Goal: Information Seeking & Learning: Find specific fact

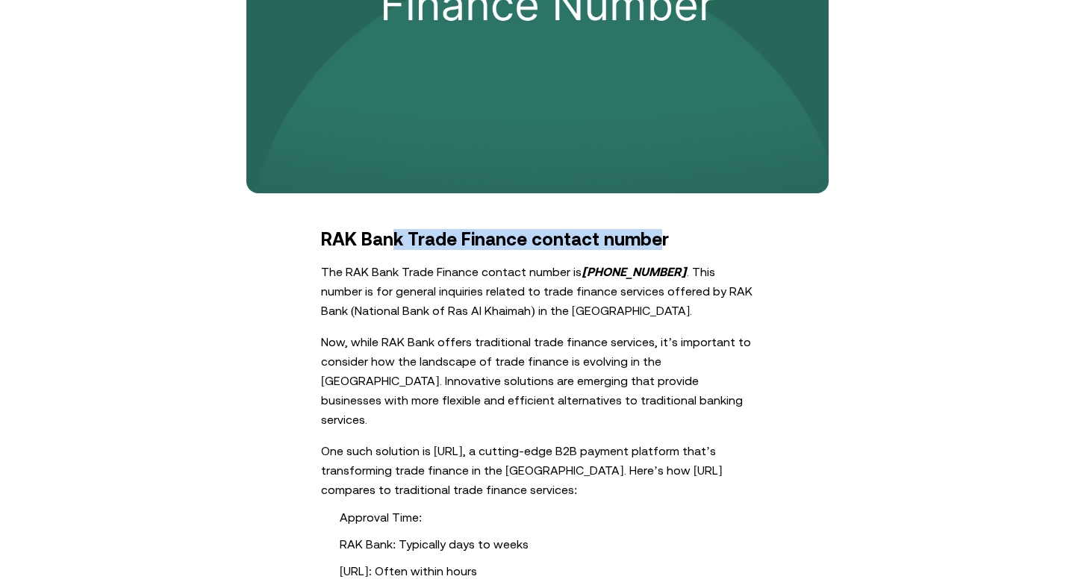
drag, startPoint x: 391, startPoint y: 240, endPoint x: 665, endPoint y: 240, distance: 273.9
click at [664, 240] on h2 "RAK Bank Trade Finance contact number" at bounding box center [537, 239] width 433 height 21
click at [561, 305] on p "The RAK Bank Trade Finance contact number is [PHONE_NUMBER] . This number is fo…" at bounding box center [537, 291] width 433 height 58
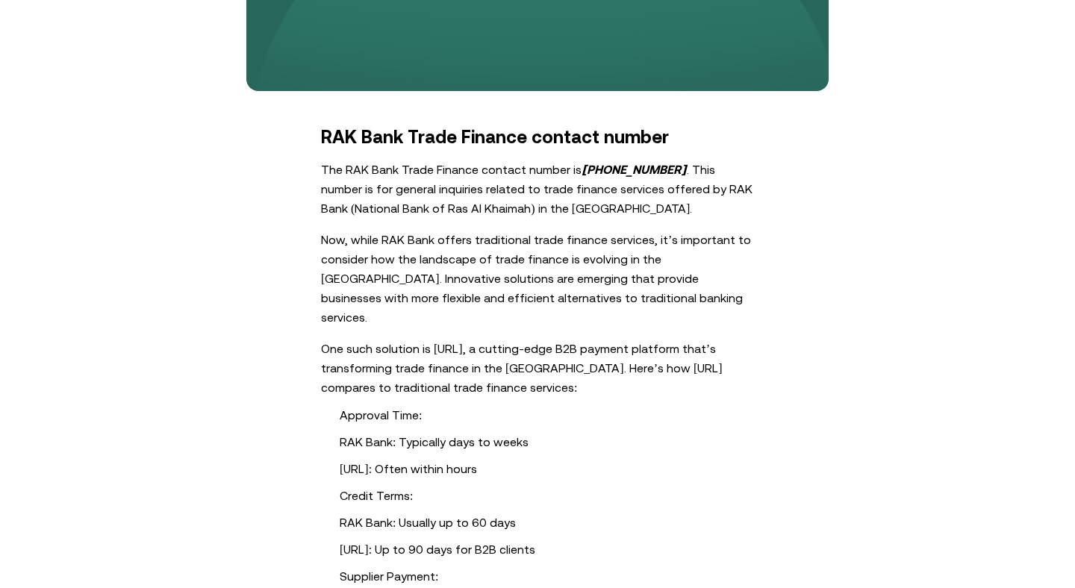
scroll to position [599, 0]
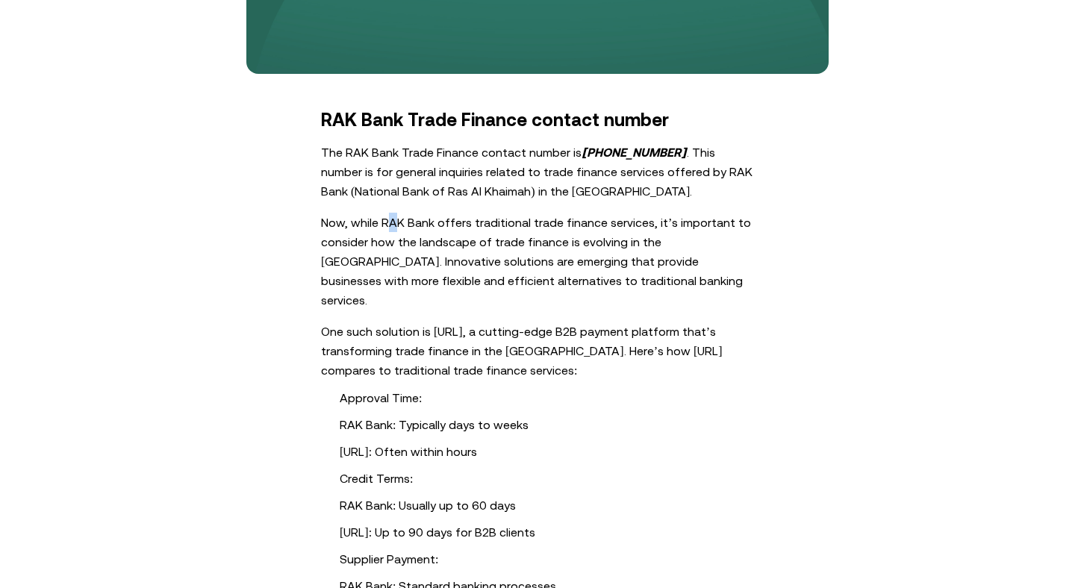
drag, startPoint x: 391, startPoint y: 223, endPoint x: 571, endPoint y: 223, distance: 179.9
click at [455, 223] on p "Now, while RAK Bank offers traditional trade finance services, it’s important t…" at bounding box center [537, 261] width 433 height 97
click at [572, 246] on p "Now, while RAK Bank offers traditional trade finance services, it’s important t…" at bounding box center [537, 261] width 433 height 97
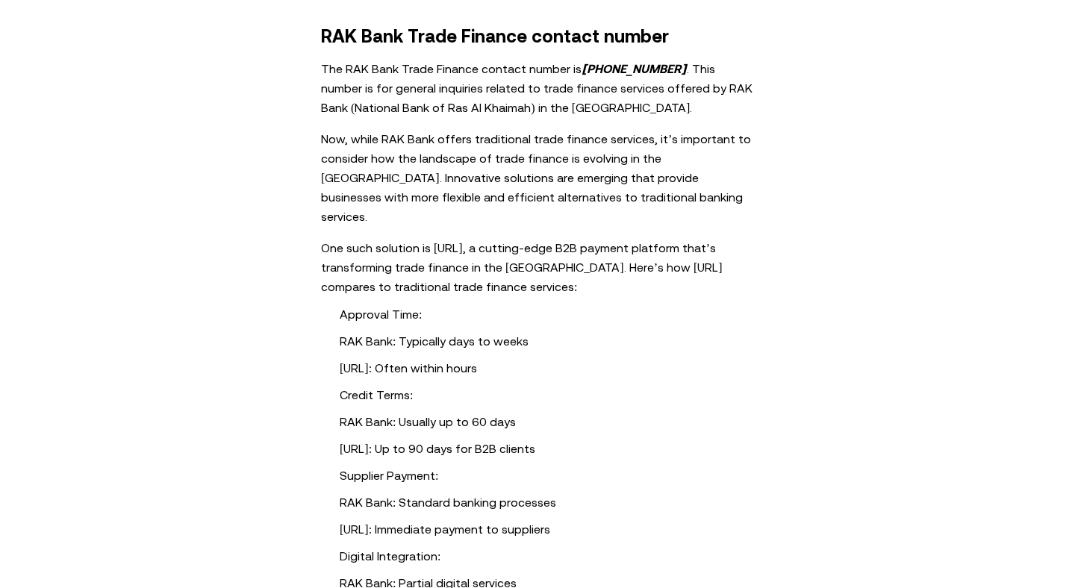
scroll to position [684, 0]
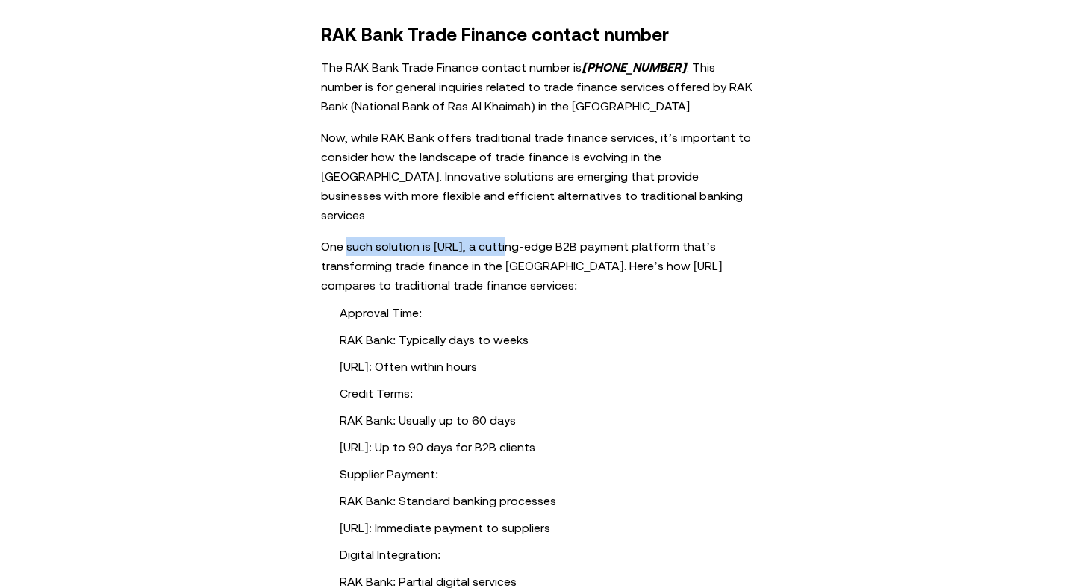
drag, startPoint x: 348, startPoint y: 225, endPoint x: 500, endPoint y: 225, distance: 152.3
click at [499, 237] on p "One such solution is [URL], a cutting-edge B2B payment platform that’s transfor…" at bounding box center [537, 266] width 433 height 58
click at [505, 237] on p "One such solution is [URL], a cutting-edge B2B payment platform that’s transfor…" at bounding box center [537, 266] width 433 height 58
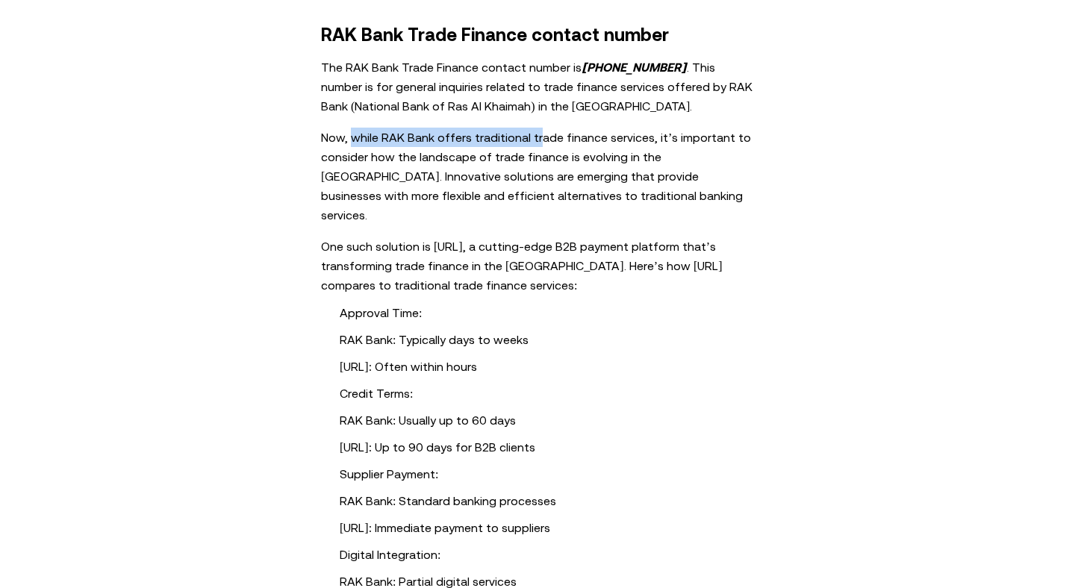
drag, startPoint x: 349, startPoint y: 140, endPoint x: 583, endPoint y: 143, distance: 234.4
click at [581, 143] on p "Now, while RAK Bank offers traditional trade finance services, it’s important t…" at bounding box center [537, 176] width 433 height 97
click at [620, 159] on p "Now, while RAK Bank offers traditional trade finance services, it’s important t…" at bounding box center [537, 176] width 433 height 97
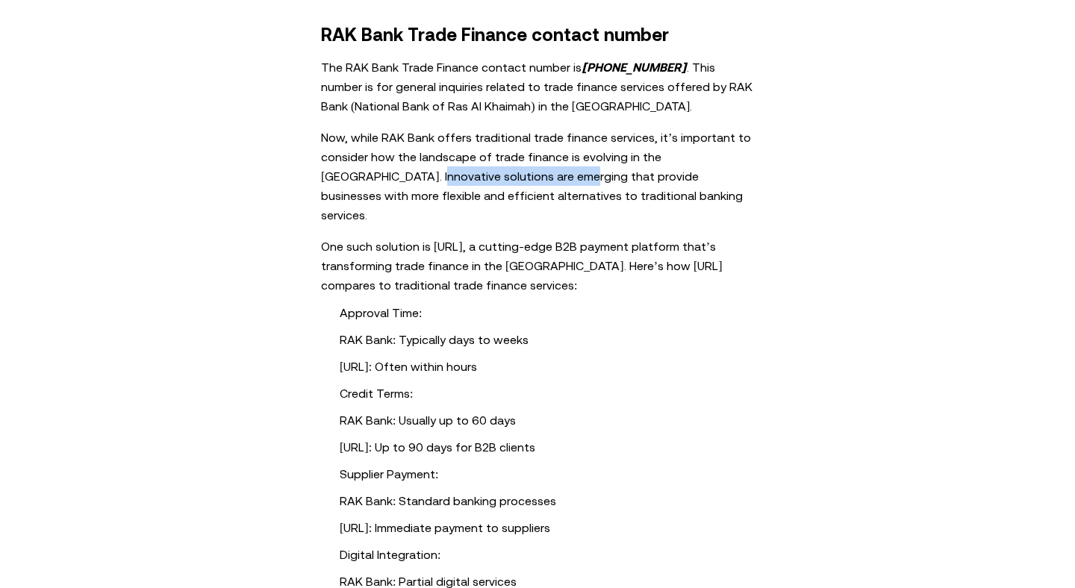
drag, startPoint x: 341, startPoint y: 179, endPoint x: 513, endPoint y: 179, distance: 171.7
click at [511, 179] on p "Now, while RAK Bank offers traditional trade finance services, it’s important t…" at bounding box center [537, 176] width 433 height 97
click at [521, 182] on p "Now, while RAK Bank offers traditional trade finance services, it’s important t…" at bounding box center [537, 176] width 433 height 97
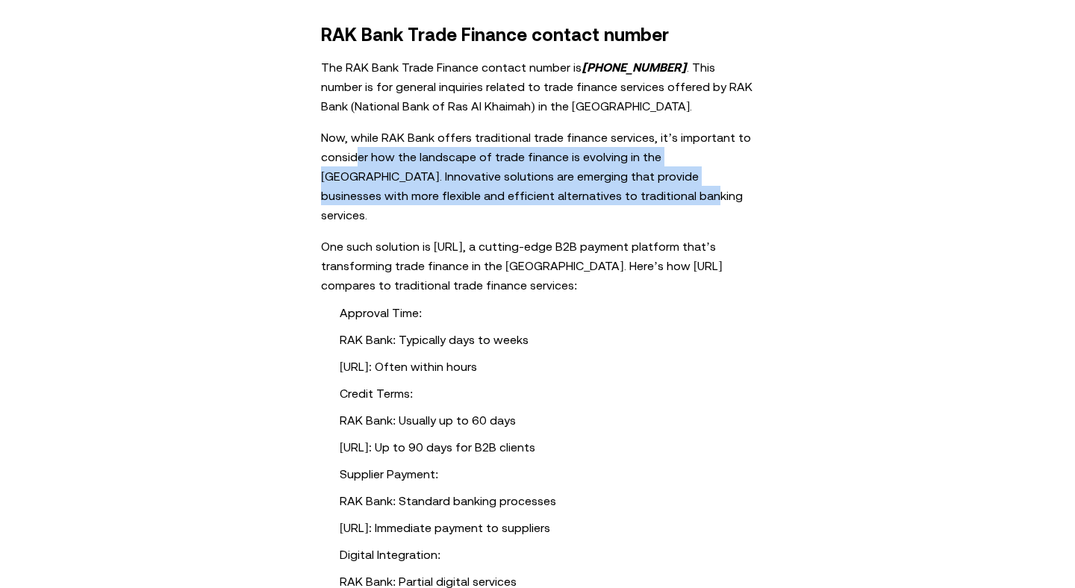
drag, startPoint x: 555, startPoint y: 198, endPoint x: 357, endPoint y: 157, distance: 202.0
click at [357, 157] on p "Now, while RAK Bank offers traditional trade finance services, it’s important t…" at bounding box center [537, 176] width 433 height 97
click at [396, 172] on p "Now, while RAK Bank offers traditional trade finance services, it’s important t…" at bounding box center [537, 176] width 433 height 97
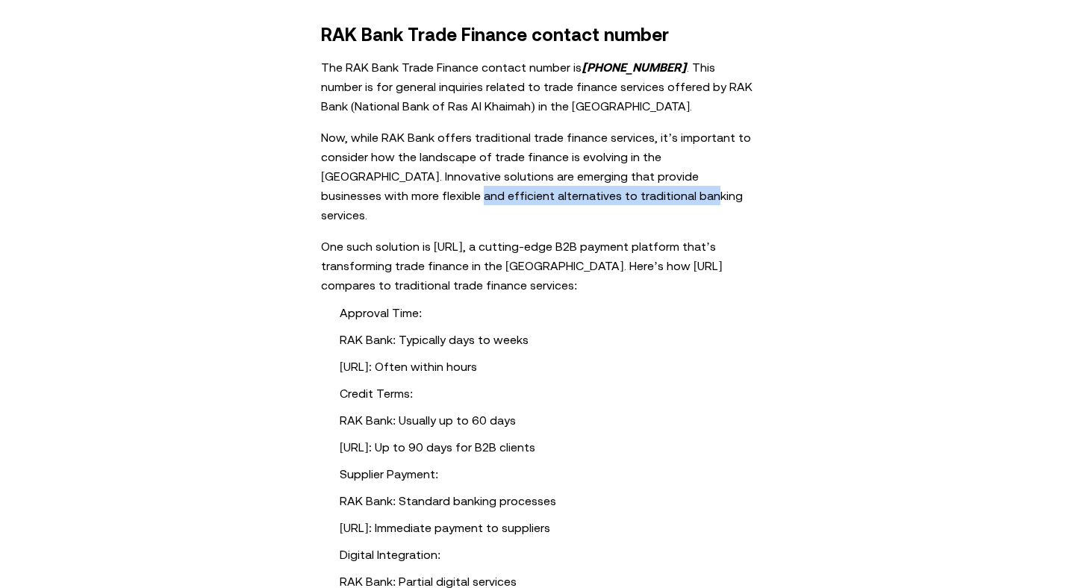
drag, startPoint x: 321, startPoint y: 197, endPoint x: 611, endPoint y: 197, distance: 290.3
click at [609, 197] on p "Now, while RAK Bank offers traditional trade finance services, it’s important t…" at bounding box center [537, 176] width 433 height 97
click at [541, 203] on p "Now, while RAK Bank offers traditional trade finance services, it’s important t…" at bounding box center [537, 176] width 433 height 97
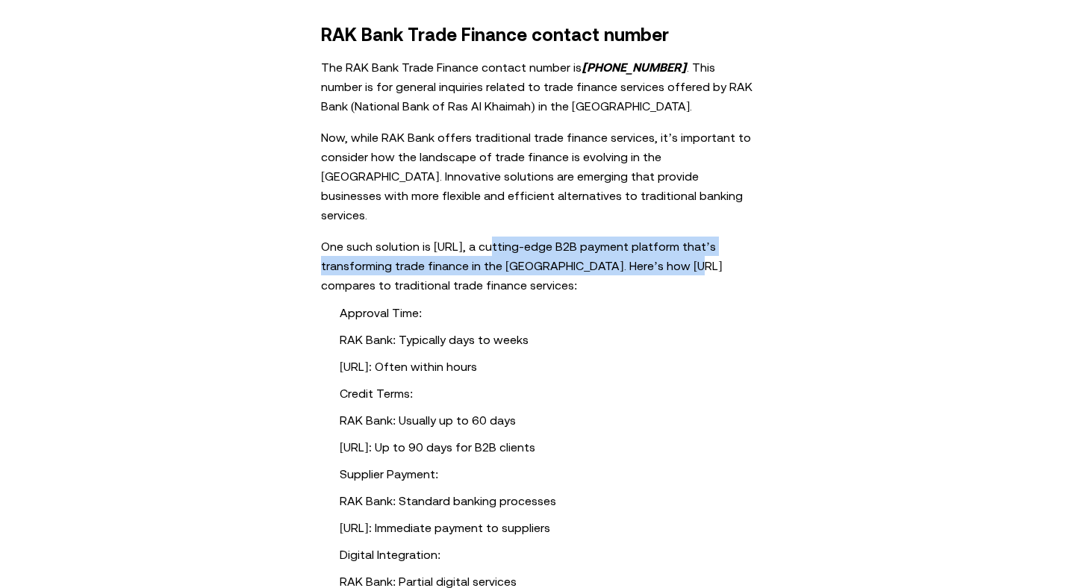
drag, startPoint x: 487, startPoint y: 225, endPoint x: 658, endPoint y: 255, distance: 173.4
click at [660, 255] on p "One such solution is [URL], a cutting-edge B2B payment platform that’s transfor…" at bounding box center [537, 266] width 433 height 58
click at [603, 255] on p "One such solution is [URL], a cutting-edge B2B payment platform that’s transfor…" at bounding box center [537, 266] width 433 height 58
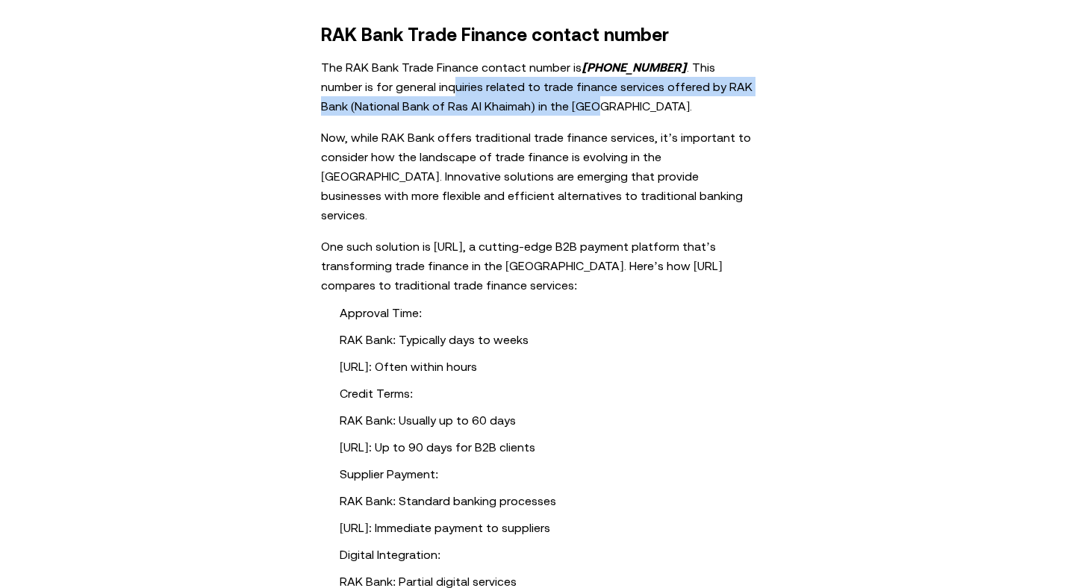
drag, startPoint x: 396, startPoint y: 85, endPoint x: 562, endPoint y: 98, distance: 166.9
click at [562, 98] on p "The RAK Bank Trade Finance contact number is [PHONE_NUMBER] . This number is fo…" at bounding box center [537, 86] width 433 height 58
click at [584, 102] on p "The RAK Bank Trade Finance contact number is [PHONE_NUMBER] . This number is fo…" at bounding box center [537, 86] width 433 height 58
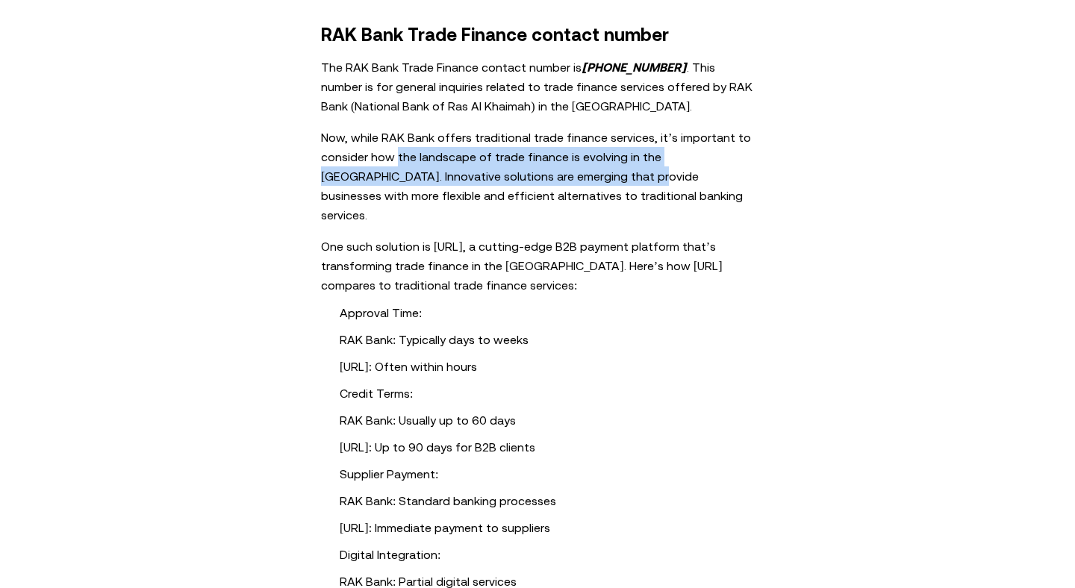
drag, startPoint x: 396, startPoint y: 159, endPoint x: 560, endPoint y: 170, distance: 164.6
click at [560, 170] on p "Now, while RAK Bank offers traditional trade finance services, it’s important t…" at bounding box center [537, 176] width 433 height 97
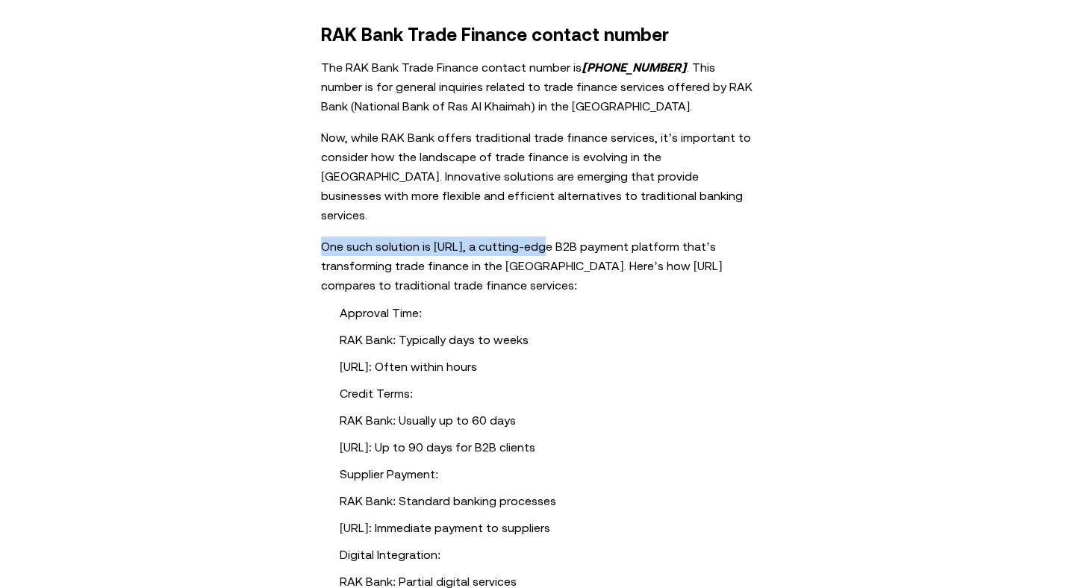
drag, startPoint x: 319, startPoint y: 225, endPoint x: 530, endPoint y: 225, distance: 210.5
click at [530, 225] on div "RAK Bank Trade Finance contact number The RAK Bank Trade Finance contact number…" at bounding box center [537, 575] width 597 height 1100
click at [569, 237] on p "One such solution is [URL], a cutting-edge B2B payment platform that’s transfor…" at bounding box center [537, 266] width 433 height 58
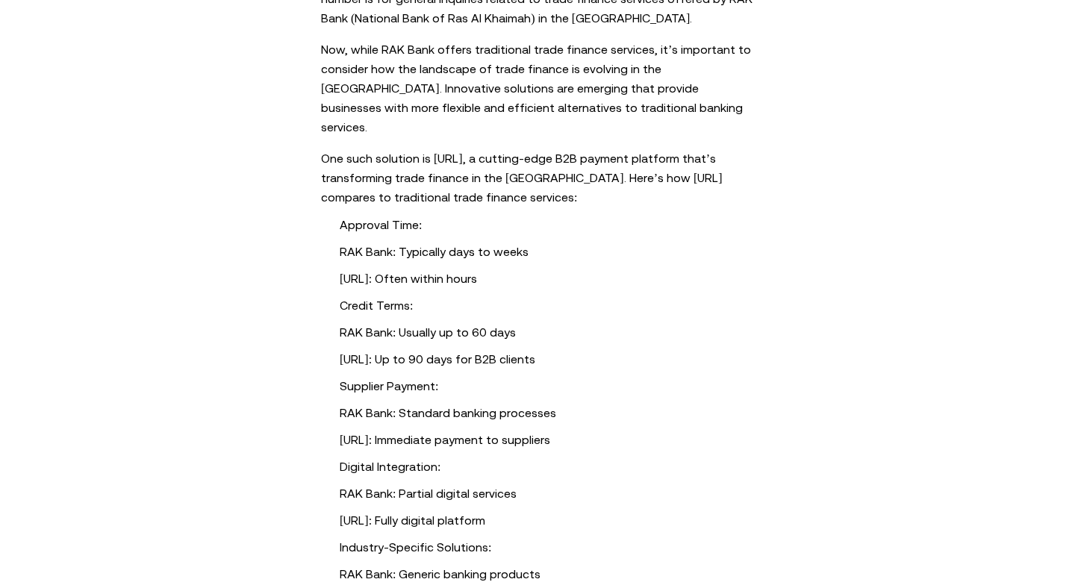
scroll to position [773, 0]
drag, startPoint x: 352, startPoint y: 231, endPoint x: 482, endPoint y: 231, distance: 129.9
click at [413, 241] on li "RAK Bank: Typically days to weeks" at bounding box center [556, 250] width 433 height 18
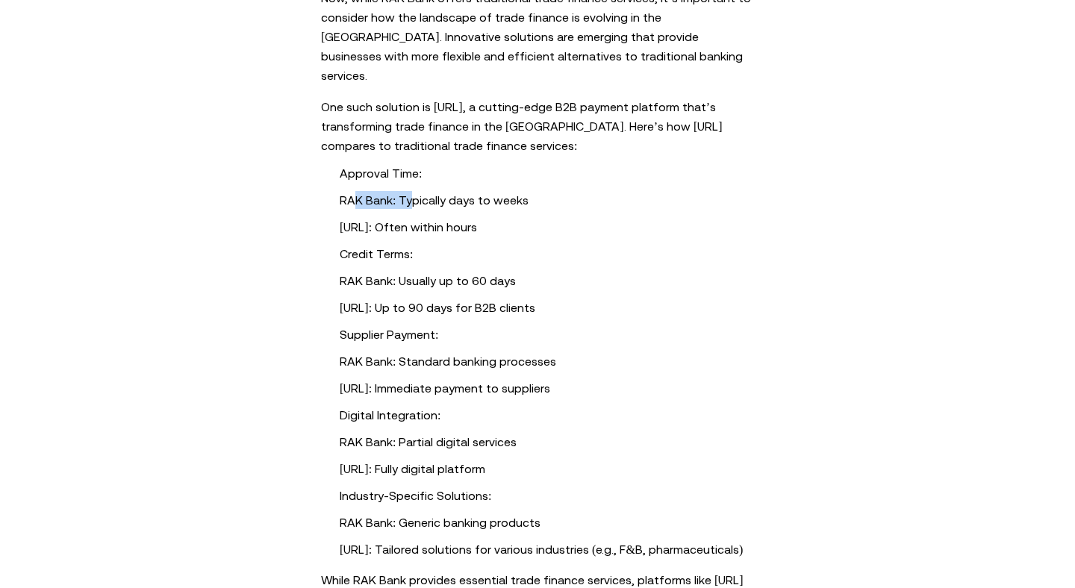
scroll to position [824, 0]
drag, startPoint x: 349, startPoint y: 231, endPoint x: 438, endPoint y: 231, distance: 88.8
click at [435, 244] on li "Credit Terms:" at bounding box center [556, 253] width 433 height 18
click at [467, 244] on li "Credit Terms:" at bounding box center [556, 253] width 433 height 18
drag, startPoint x: 390, startPoint y: 260, endPoint x: 541, endPoint y: 260, distance: 150.8
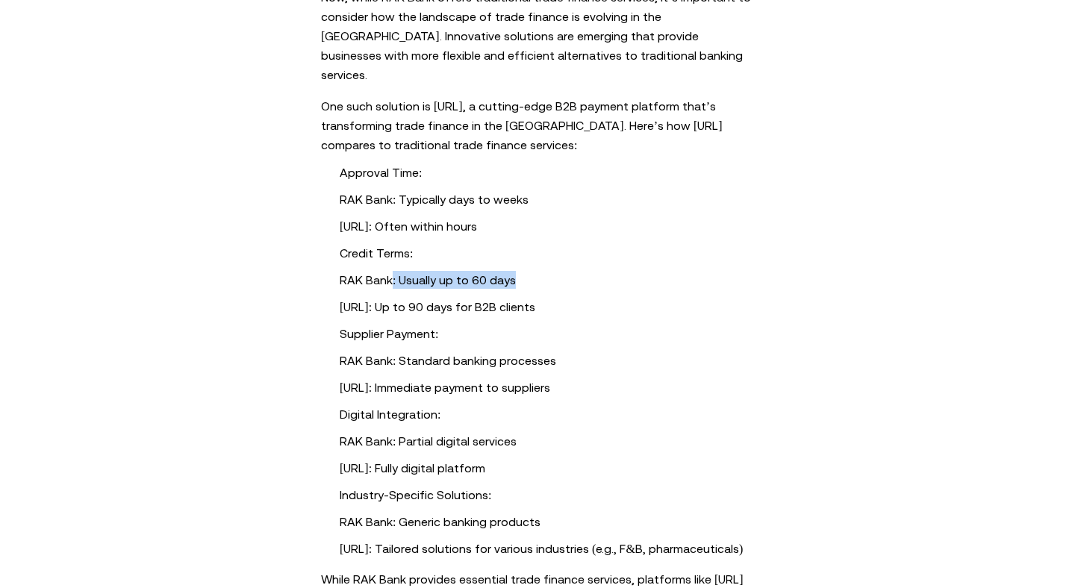
click at [540, 271] on li "RAK Bank: Usually up to 60 days" at bounding box center [556, 280] width 433 height 18
click at [467, 271] on li "RAK Bank: Usually up to 60 days" at bounding box center [556, 280] width 433 height 18
drag, startPoint x: 388, startPoint y: 285, endPoint x: 544, endPoint y: 285, distance: 156.0
click at [544, 298] on li "[URL]: Up to 90 days for B2B clients" at bounding box center [556, 307] width 433 height 18
click at [497, 298] on li "[URL]: Up to 90 days for B2B clients" at bounding box center [556, 307] width 433 height 18
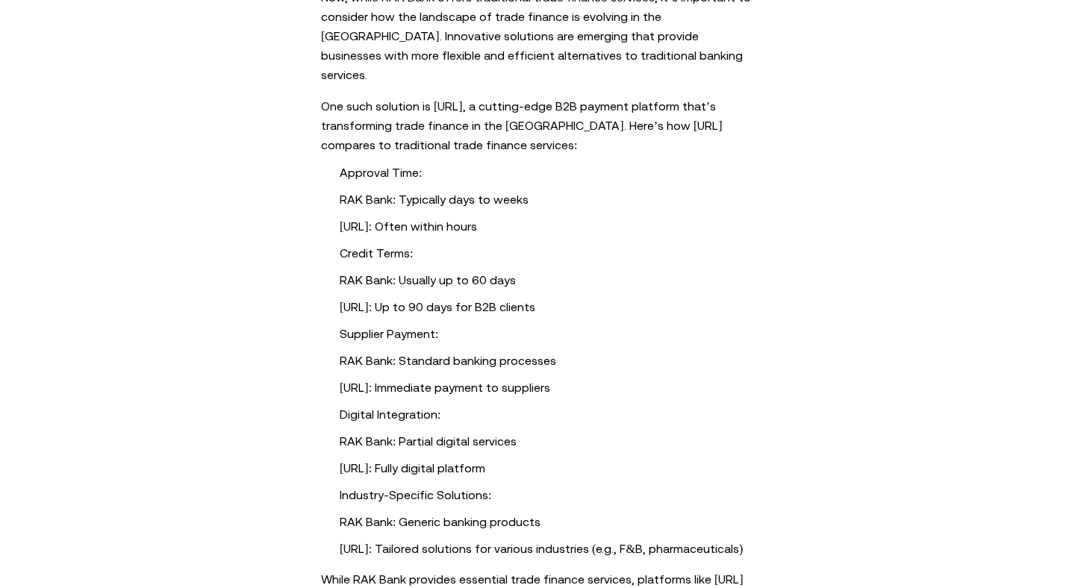
click at [497, 298] on li "[URL]: Up to 90 days for B2B clients" at bounding box center [556, 307] width 433 height 18
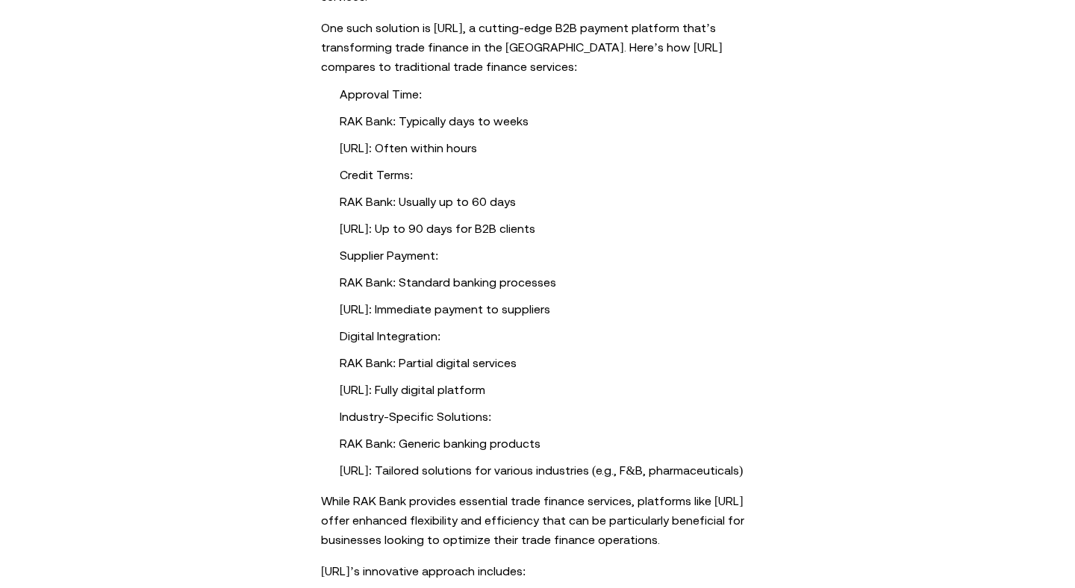
scroll to position [903, 0]
drag, startPoint x: 406, startPoint y: 262, endPoint x: 540, endPoint y: 262, distance: 133.6
click at [419, 272] on li "RAK Bank: Standard banking processes" at bounding box center [556, 281] width 433 height 18
click at [542, 272] on li "RAK Bank: Standard banking processes" at bounding box center [556, 281] width 433 height 18
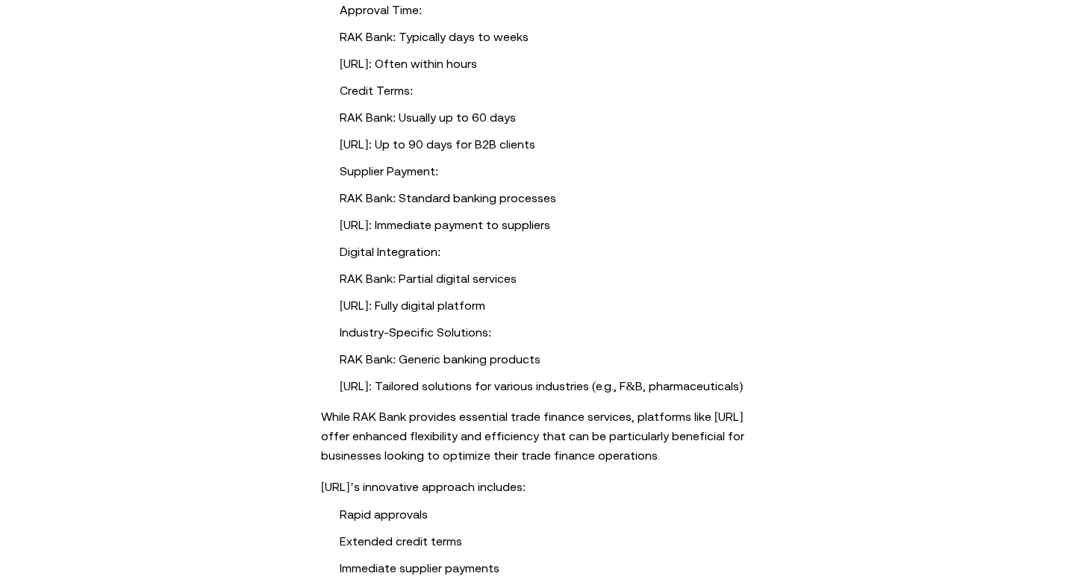
scroll to position [1006, 0]
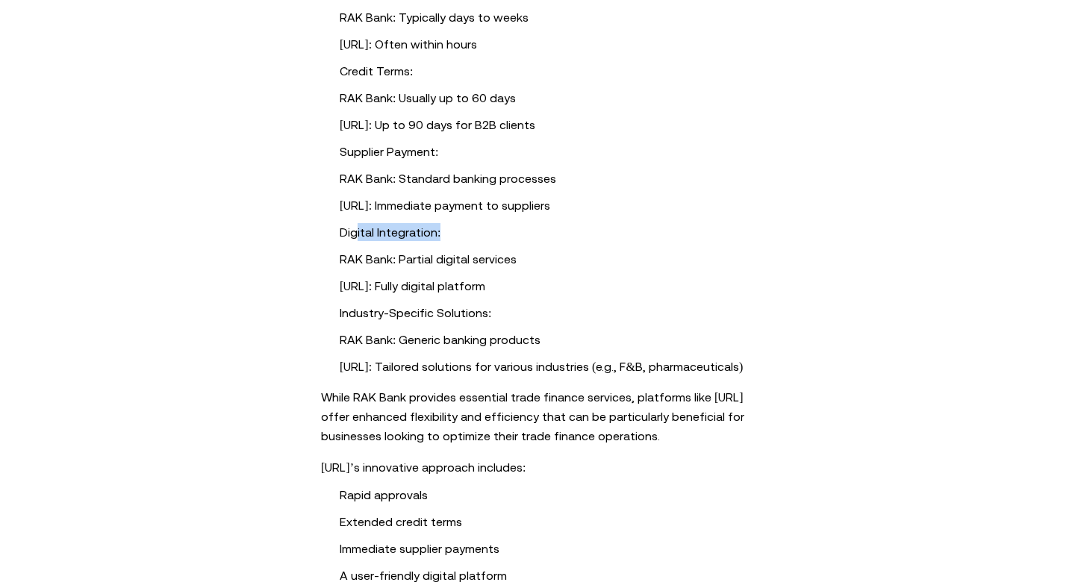
drag, startPoint x: 359, startPoint y: 213, endPoint x: 490, endPoint y: 213, distance: 130.6
click at [489, 223] on li "Digital Integration:" at bounding box center [556, 232] width 433 height 18
click at [478, 223] on li "Digital Integration:" at bounding box center [556, 232] width 433 height 18
drag, startPoint x: 372, startPoint y: 245, endPoint x: 499, endPoint y: 245, distance: 127.6
click at [499, 250] on li "RAK Bank: Partial digital services" at bounding box center [556, 259] width 433 height 18
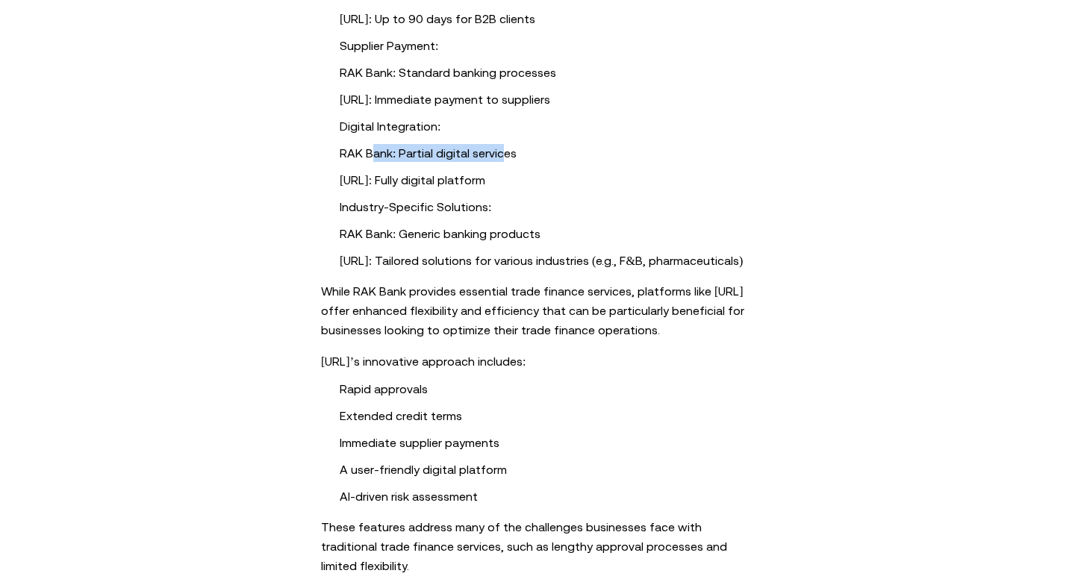
scroll to position [1132, 0]
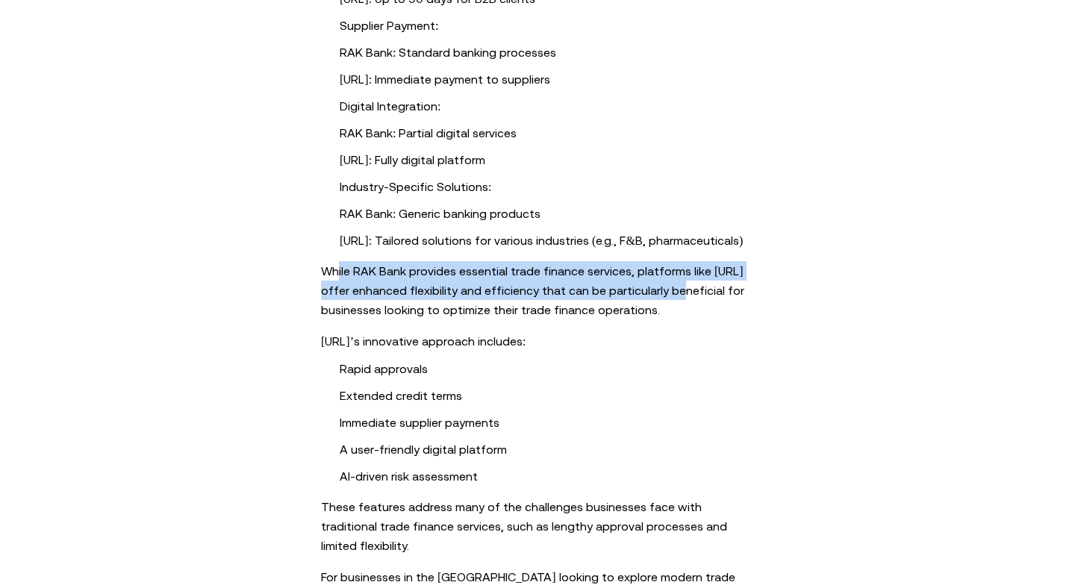
drag, startPoint x: 339, startPoint y: 250, endPoint x: 654, endPoint y: 271, distance: 315.7
click at [654, 271] on p "While RAK Bank provides essential trade finance services, platforms like [URL] …" at bounding box center [537, 290] width 433 height 58
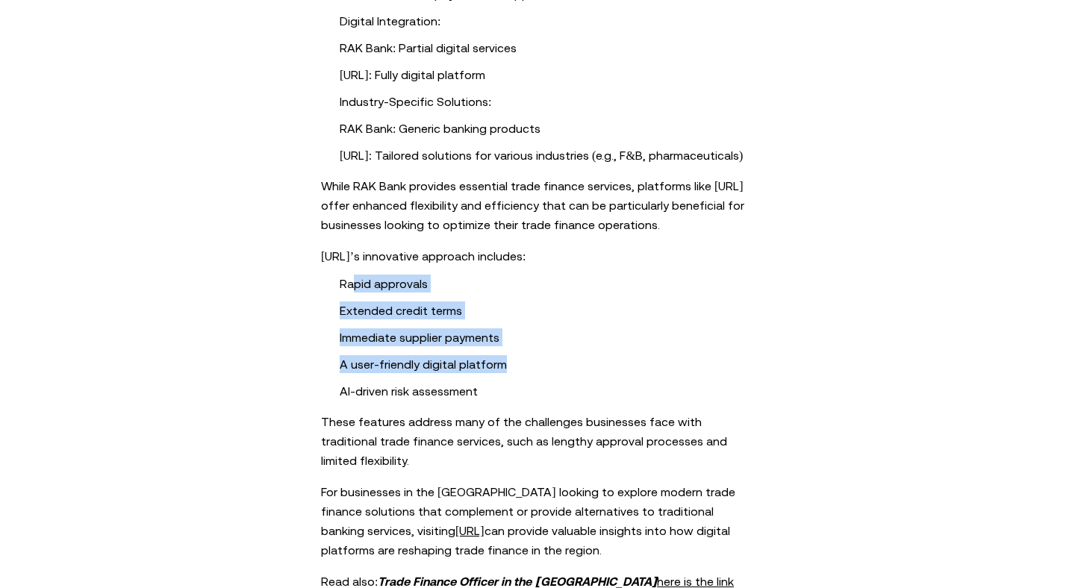
drag, startPoint x: 354, startPoint y: 266, endPoint x: 516, endPoint y: 343, distance: 179.3
click at [516, 343] on ul "Rapid approvals Extended credit terms Immediate supplier payments A user-friend…" at bounding box center [537, 337] width 582 height 125
click at [516, 355] on li "A user-friendly digital platform" at bounding box center [556, 364] width 433 height 18
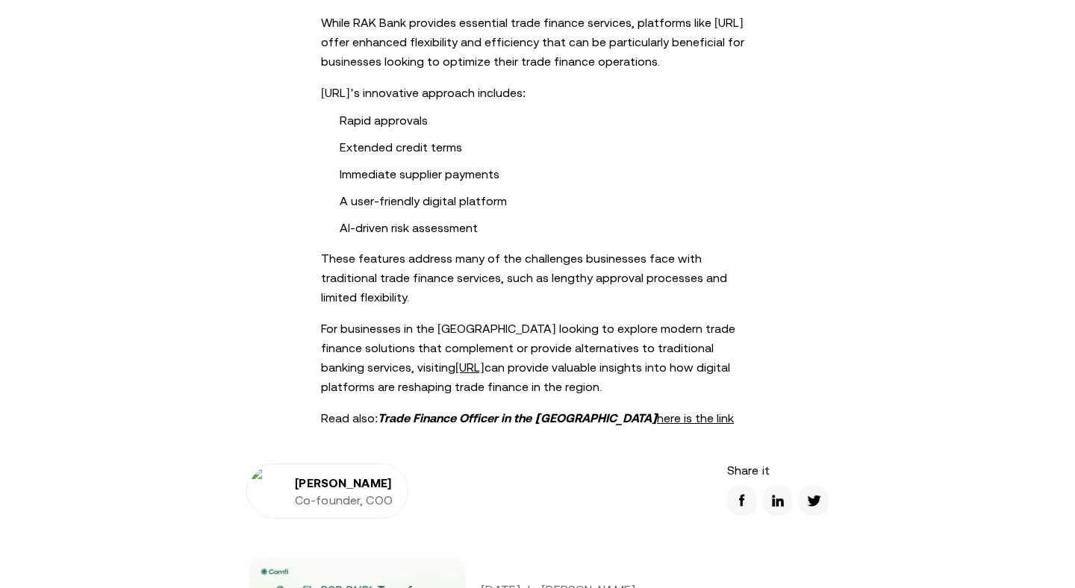
scroll to position [1382, 0]
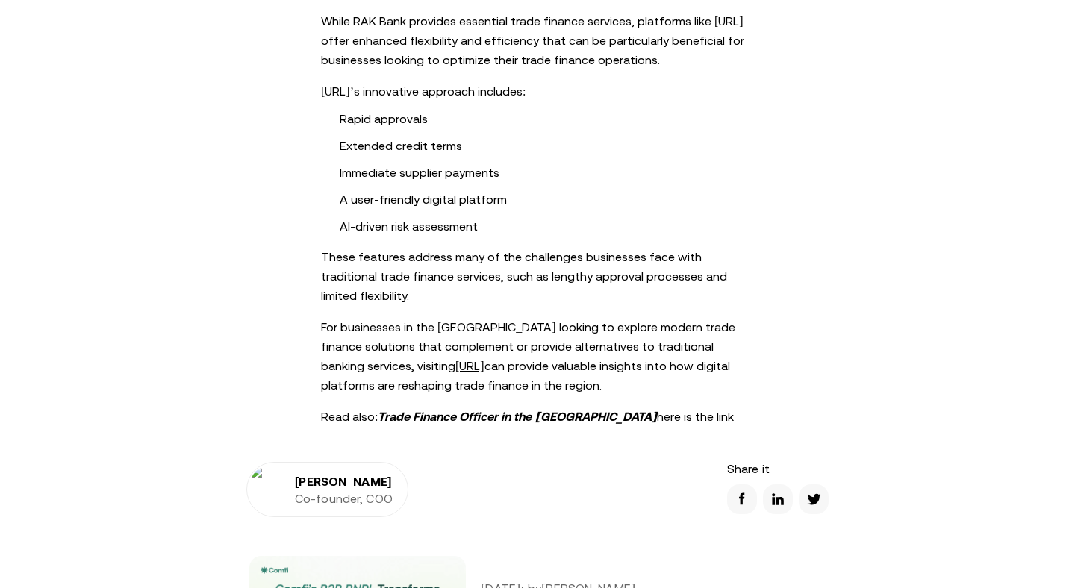
click at [414, 317] on p "For businesses in the [GEOGRAPHIC_DATA] looking to explore modern trade finance…" at bounding box center [537, 356] width 433 height 78
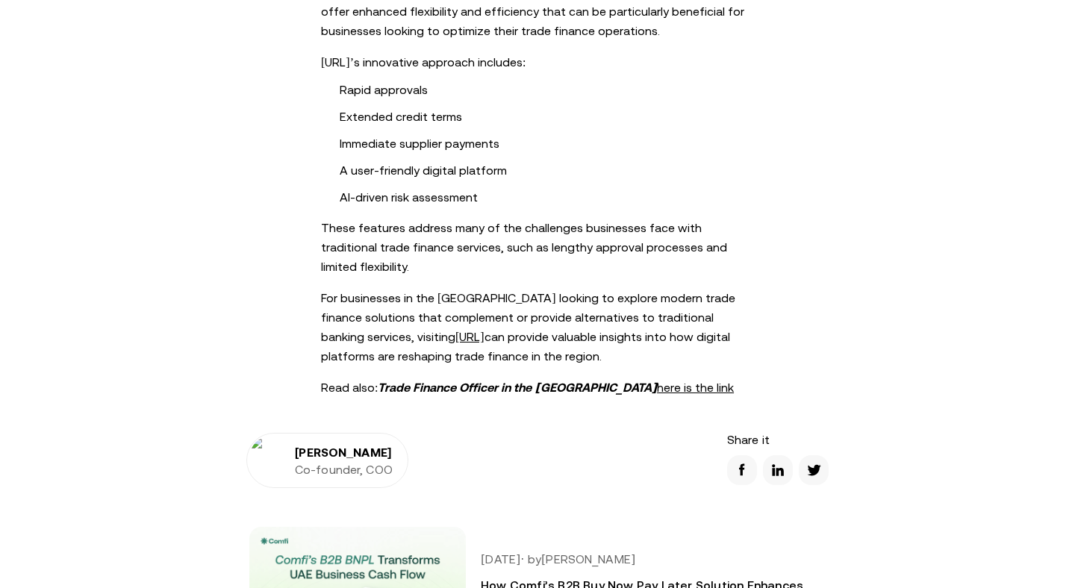
scroll to position [1408, 0]
